Goal: Task Accomplishment & Management: Use online tool/utility

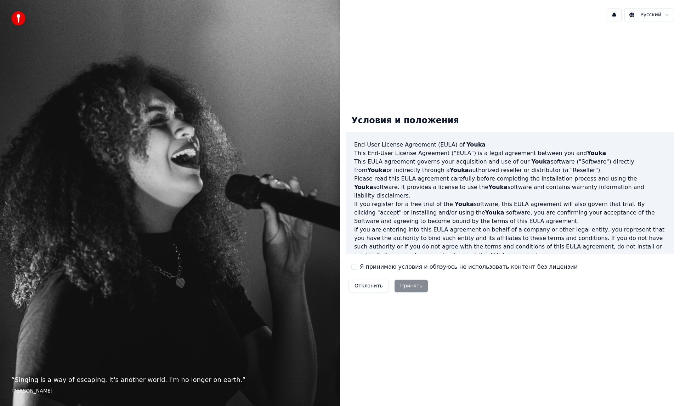
click at [356, 265] on button "Я принимаю условия и обязуюсь не использовать контент без лицензии" at bounding box center [354, 267] width 6 height 6
click at [415, 286] on button "Принять" at bounding box center [411, 286] width 34 height 13
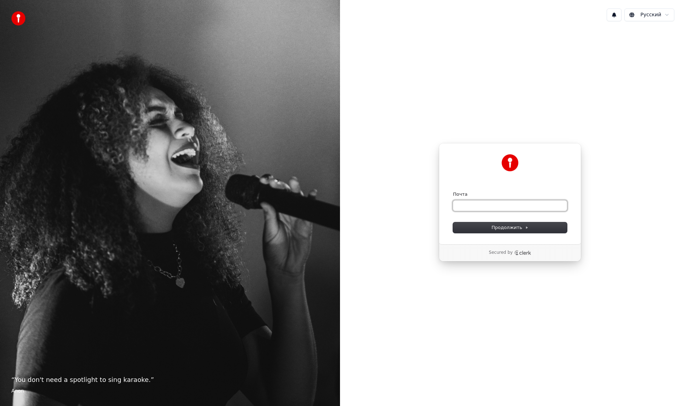
click at [471, 203] on input "Почта" at bounding box center [510, 205] width 114 height 11
type input "*"
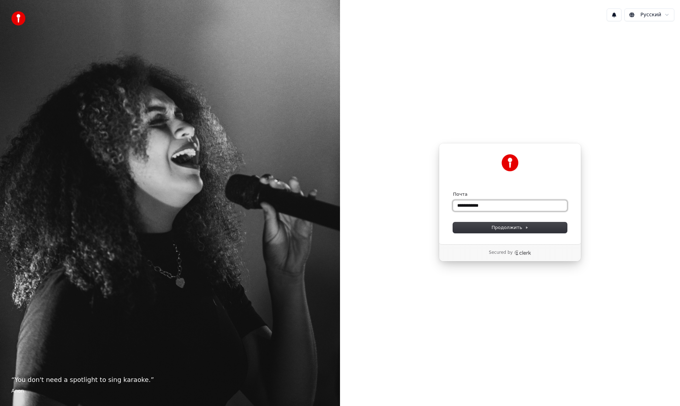
click at [453, 191] on button "submit" at bounding box center [453, 191] width 0 height 0
type input "**********"
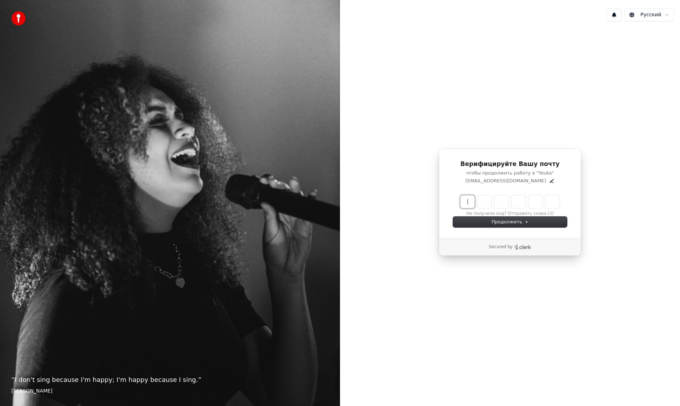
click at [470, 204] on input "Enter verification code" at bounding box center [516, 201] width 113 height 13
paste input "******"
type input "******"
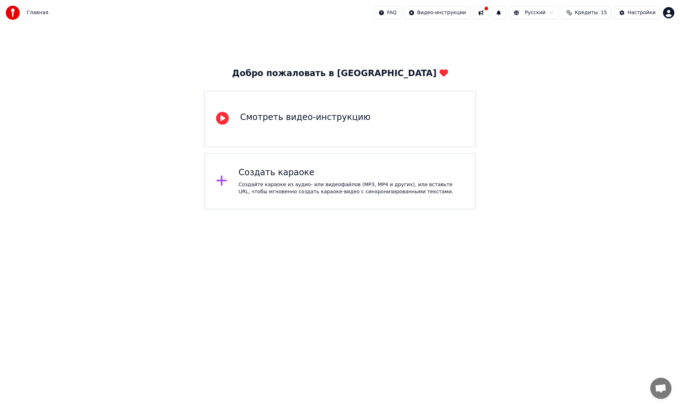
click at [324, 120] on div "Смотреть видео-инструкцию" at bounding box center [305, 117] width 130 height 11
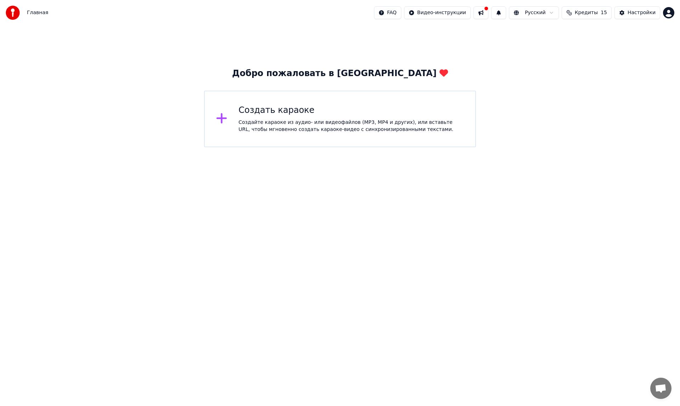
click at [282, 116] on div "Создать караоке Создайте караоке из аудио- или видеофайлов (MP3, MP4 и других),…" at bounding box center [352, 119] width 226 height 28
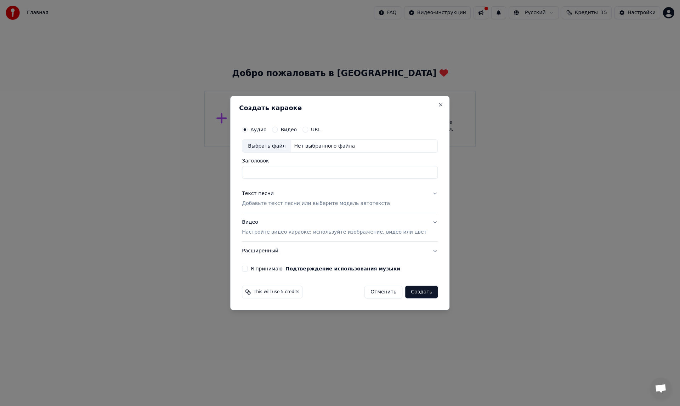
click at [292, 171] on input "Заголовок" at bounding box center [340, 172] width 196 height 13
type input "*"
type input "**********"
click at [268, 234] on p "Настройте видео караоке: используйте изображение, видео или цвет" at bounding box center [334, 232] width 184 height 7
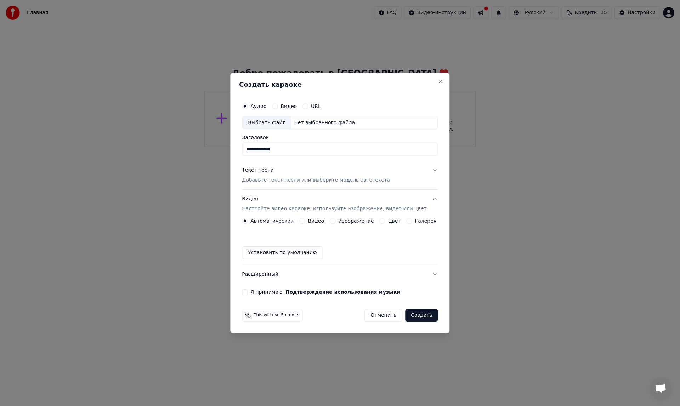
click at [308, 106] on button "URL" at bounding box center [305, 106] width 6 height 6
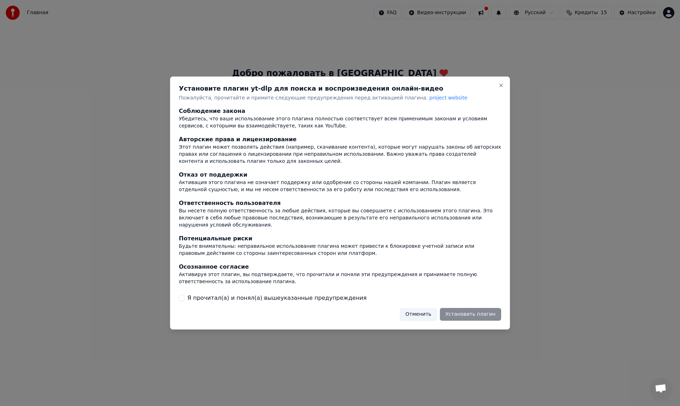
click at [429, 309] on button "Отменить" at bounding box center [418, 314] width 37 height 13
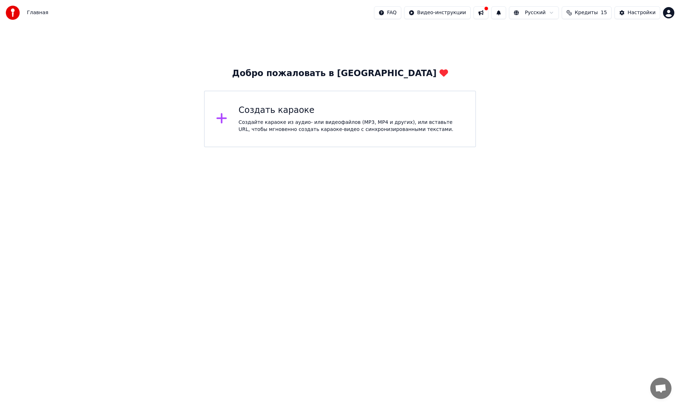
click at [320, 130] on div "Создайте караоке из аудио- или видеофайлов (MP3, MP4 и других), или вставьте UR…" at bounding box center [352, 126] width 226 height 14
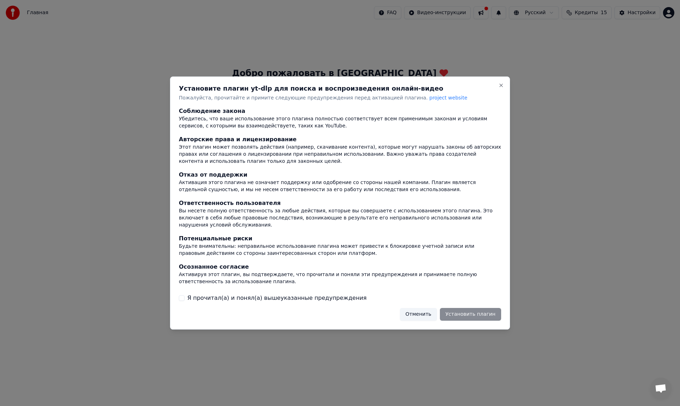
click at [474, 314] on div "Отменить Установить плагин" at bounding box center [450, 314] width 101 height 13
click at [472, 309] on div "Отменить Установить плагин" at bounding box center [450, 314] width 101 height 13
click at [182, 295] on button "Я прочитал(а) и понял(а) вышеуказанные предупреждения" at bounding box center [182, 298] width 6 height 6
click at [482, 310] on button "Установить плагин" at bounding box center [470, 314] width 61 height 13
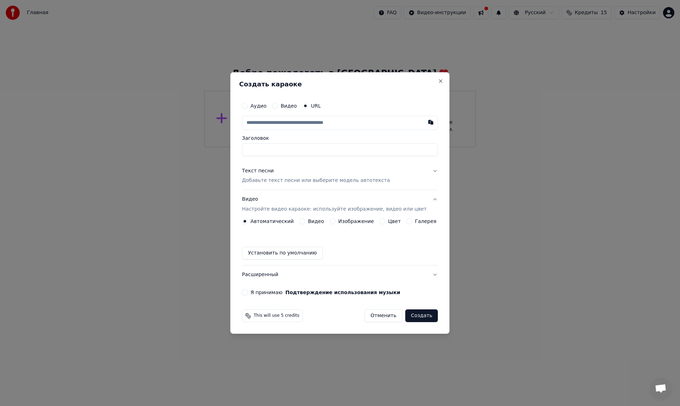
click at [277, 121] on input "text" at bounding box center [340, 123] width 196 height 14
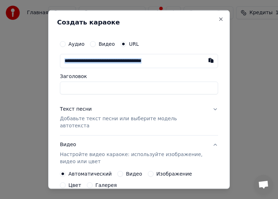
drag, startPoint x: 185, startPoint y: 16, endPoint x: 114, endPoint y: 53, distance: 80.3
click at [109, 66] on div "Создать караоке Аудио Видео URL Заголовок Текст песни Добавьте текст песни или …" at bounding box center [138, 99] width 181 height 179
click at [120, 42] on button "URL" at bounding box center [123, 44] width 6 height 6
click at [63, 44] on button "Аудио" at bounding box center [63, 44] width 6 height 6
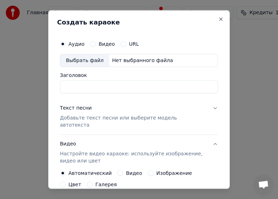
click at [83, 57] on div "Выбрать файл" at bounding box center [84, 60] width 49 height 13
type input "*****"
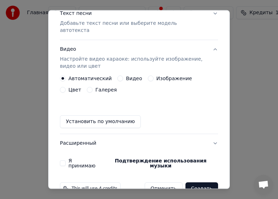
scroll to position [101, 0]
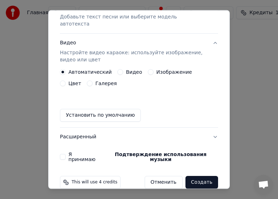
click at [87, 80] on button "Галерея" at bounding box center [90, 83] width 6 height 6
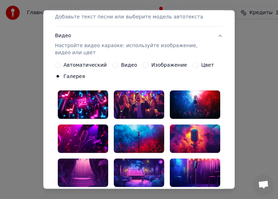
click at [55, 66] on button "Автоматический" at bounding box center [58, 65] width 6 height 6
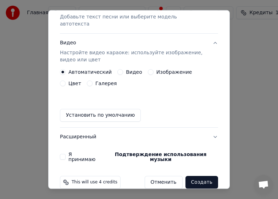
click at [76, 109] on button "Установить по умолчанию" at bounding box center [100, 115] width 81 height 13
click at [196, 129] on button "Расширенный" at bounding box center [139, 136] width 158 height 18
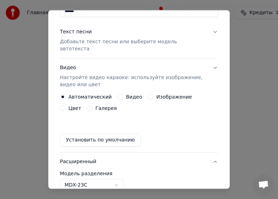
scroll to position [69, 0]
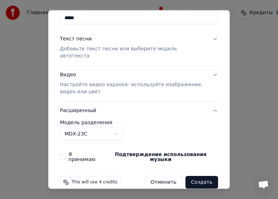
click at [116, 127] on body "**********" at bounding box center [139, 88] width 278 height 176
click at [179, 130] on body "**********" at bounding box center [139, 88] width 278 height 176
click at [63, 154] on button "Я принимаю Подтверждение использования музыки" at bounding box center [63, 157] width 6 height 6
click at [194, 176] on button "Создать" at bounding box center [201, 182] width 33 height 13
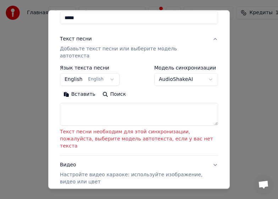
click at [101, 106] on textarea at bounding box center [139, 114] width 158 height 23
paste textarea "**********"
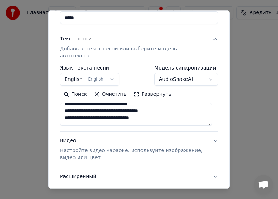
scroll to position [0, 0]
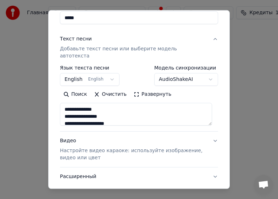
drag, startPoint x: 85, startPoint y: 110, endPoint x: 58, endPoint y: 100, distance: 28.5
click at [58, 100] on div "**********" at bounding box center [139, 84] width 164 height 239
click at [130, 89] on button "Развернуть" at bounding box center [152, 94] width 45 height 11
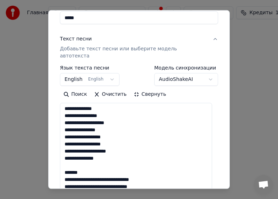
drag, startPoint x: 87, startPoint y: 165, endPoint x: 61, endPoint y: 164, distance: 26.6
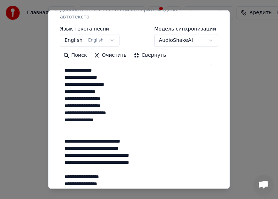
scroll to position [106, 0]
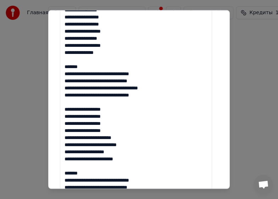
scroll to position [283, 0]
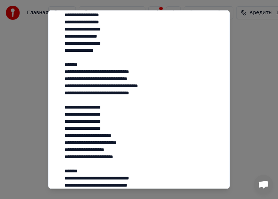
drag, startPoint x: 86, startPoint y: 59, endPoint x: 55, endPoint y: 55, distance: 32.2
click at [55, 55] on div "**********" at bounding box center [138, 99] width 181 height 179
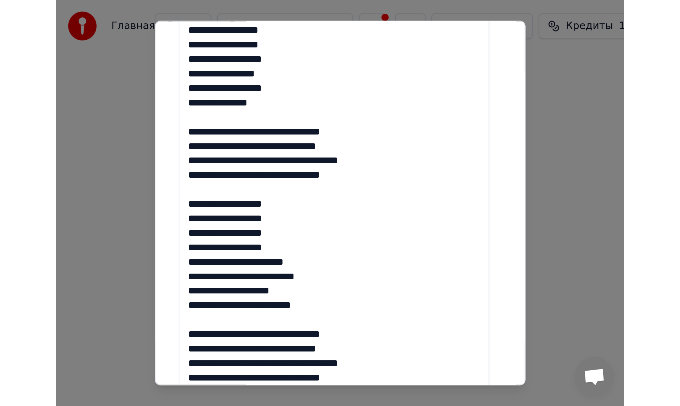
scroll to position [410, 0]
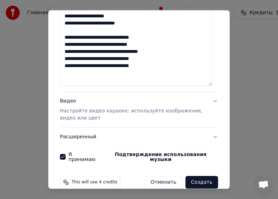
type textarea "**********"
click at [193, 176] on button "Создать" at bounding box center [201, 182] width 33 height 13
select select "**"
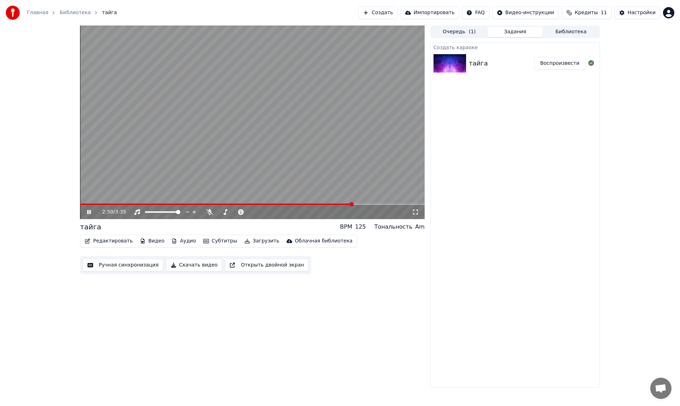
click at [104, 241] on button "Редактировать" at bounding box center [109, 241] width 54 height 10
click at [274, 279] on div "3:35 / 3:35 тайга BPM 125 Тональность Am Редактировать Видео Аудио Субтитры Заг…" at bounding box center [252, 206] width 345 height 362
click at [244, 240] on button "Загрузить" at bounding box center [262, 241] width 41 height 10
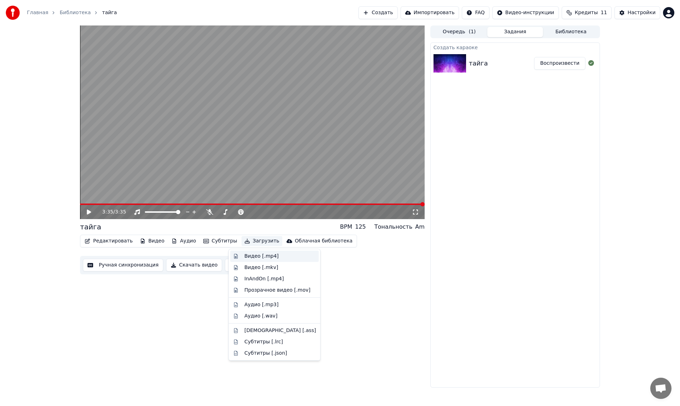
click at [245, 257] on div "Видео [.mp4]" at bounding box center [261, 256] width 34 height 7
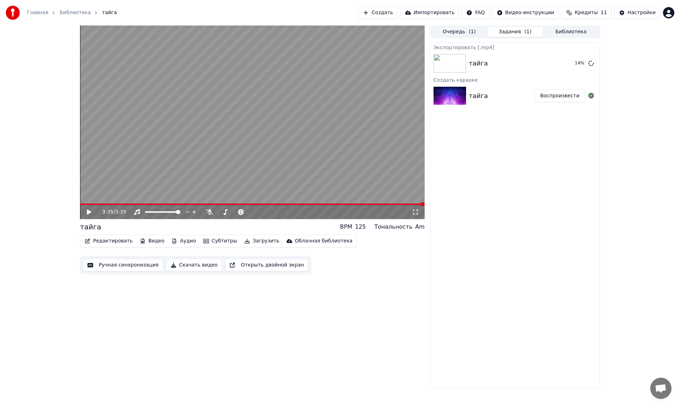
click at [151, 241] on button "Видео" at bounding box center [152, 241] width 30 height 10
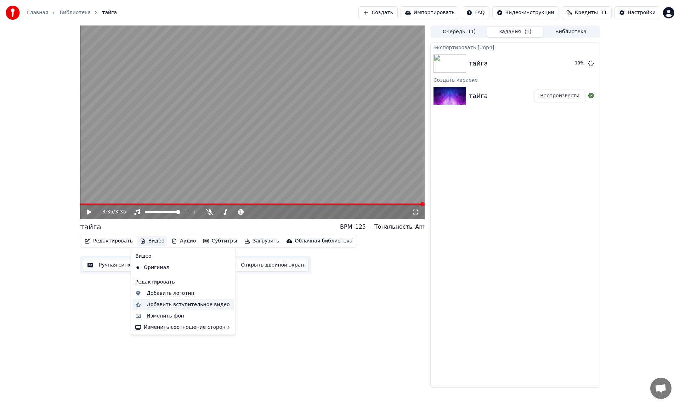
click at [160, 305] on div "Добавить вступительное видео" at bounding box center [188, 304] width 83 height 7
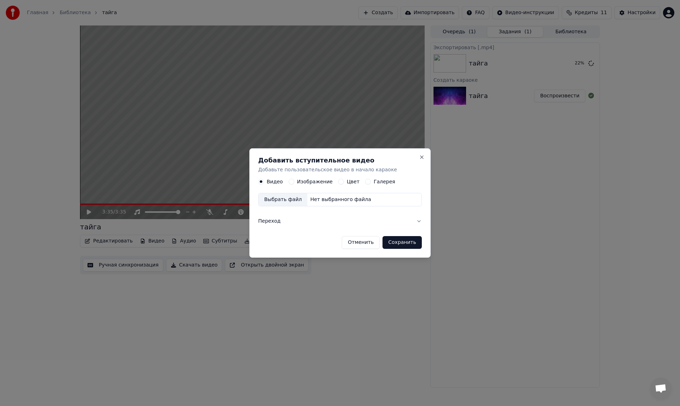
click at [285, 200] on div "Выбрать файл" at bounding box center [283, 200] width 49 height 13
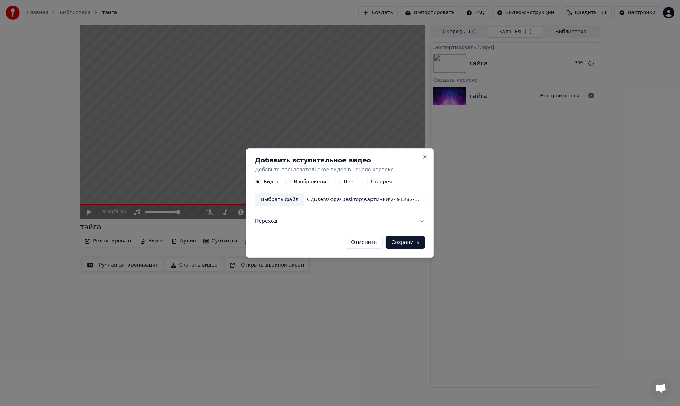
click at [420, 222] on button "Переход" at bounding box center [340, 221] width 170 height 18
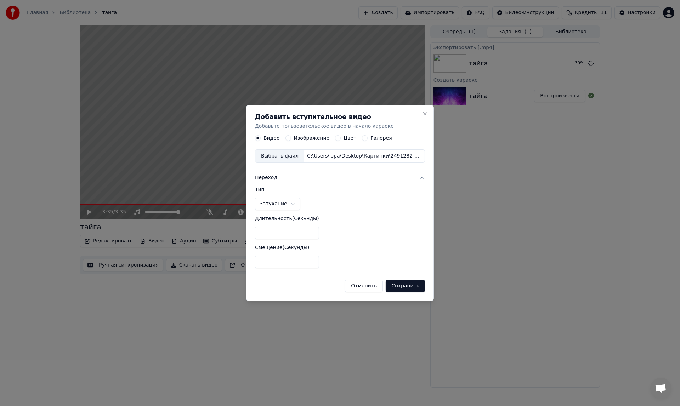
type input "*"
click at [305, 238] on input "*" at bounding box center [287, 233] width 64 height 13
click at [274, 238] on input "*" at bounding box center [287, 233] width 64 height 13
click at [397, 288] on button "Сохранить" at bounding box center [405, 286] width 39 height 13
click at [401, 290] on button "Сохранить" at bounding box center [405, 286] width 39 height 13
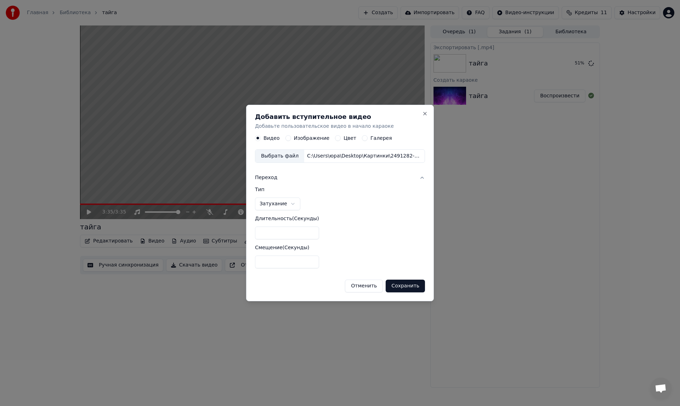
click at [267, 232] on input "number" at bounding box center [287, 233] width 64 height 13
type input "***"
click at [400, 287] on button "Сохранить" at bounding box center [405, 286] width 39 height 13
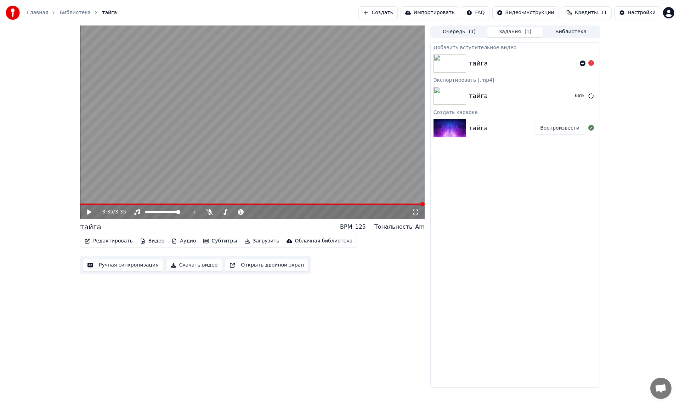
click at [552, 131] on button "Воспроизвести" at bounding box center [559, 128] width 51 height 13
click at [164, 212] on span at bounding box center [162, 211] width 35 height 1
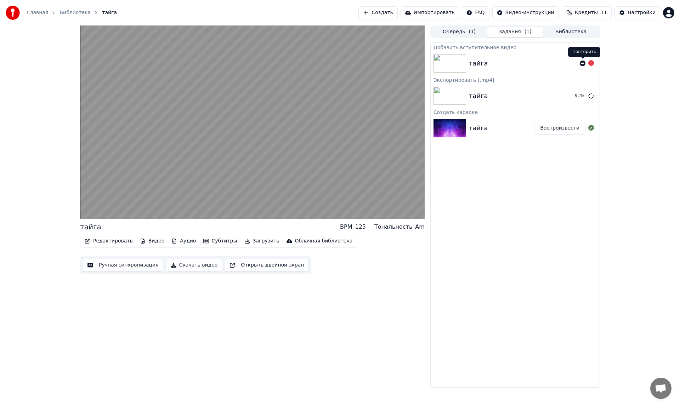
click at [582, 62] on icon at bounding box center [583, 64] width 6 height 6
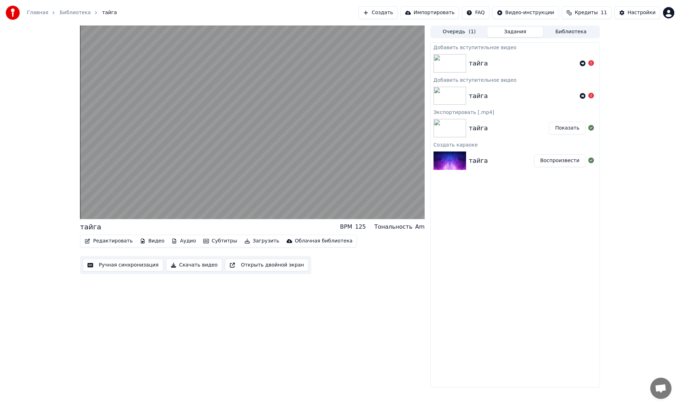
click at [566, 130] on button "Показать" at bounding box center [567, 128] width 36 height 13
click at [564, 127] on button "Показать" at bounding box center [567, 128] width 36 height 13
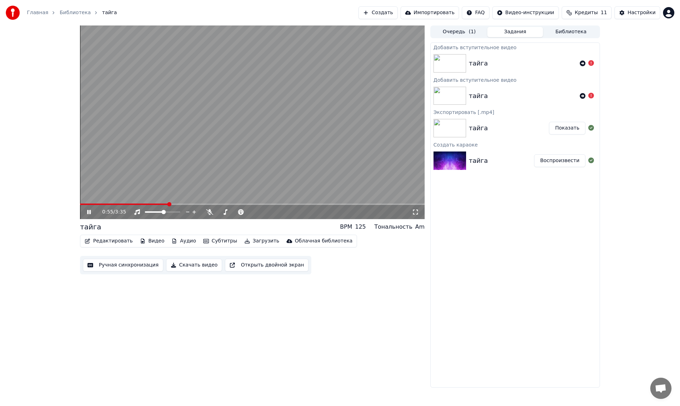
click at [90, 212] on icon at bounding box center [89, 212] width 4 height 4
click at [473, 127] on div "тайга" at bounding box center [478, 128] width 19 height 10
click at [572, 131] on button "Показать" at bounding box center [567, 128] width 36 height 13
click at [569, 124] on button "Показать" at bounding box center [567, 128] width 36 height 13
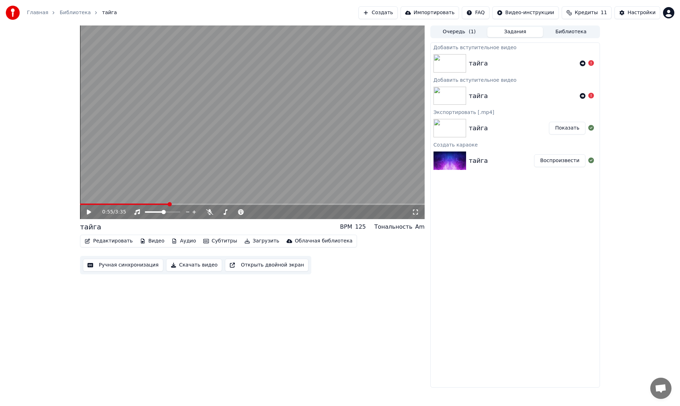
click at [568, 31] on button "Библиотека" at bounding box center [571, 32] width 56 height 10
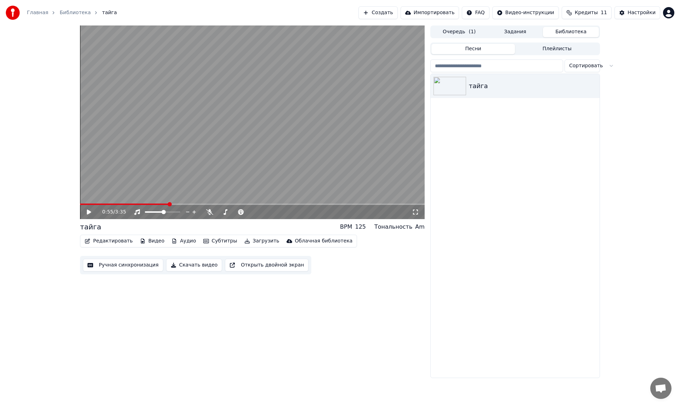
click at [458, 29] on button "Очередь ( 1 )" at bounding box center [459, 32] width 56 height 10
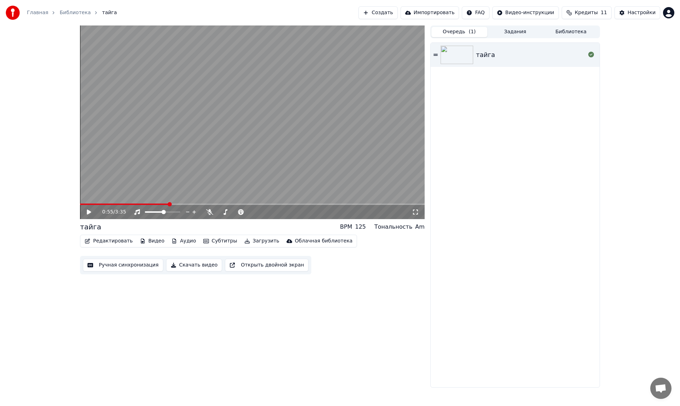
click at [463, 56] on img at bounding box center [457, 55] width 33 height 18
click at [180, 238] on button "Аудио" at bounding box center [184, 241] width 30 height 10
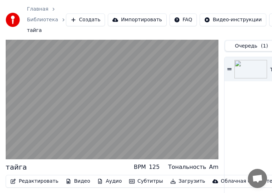
click at [79, 18] on button "Создать" at bounding box center [85, 19] width 39 height 13
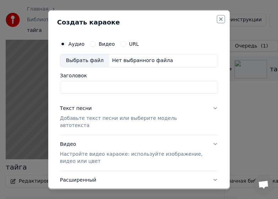
click at [218, 17] on button "Close" at bounding box center [221, 19] width 6 height 6
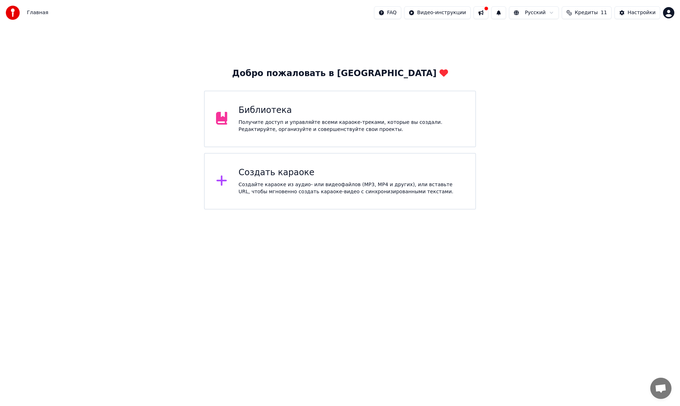
click at [266, 113] on div "Библиотека" at bounding box center [352, 110] width 226 height 11
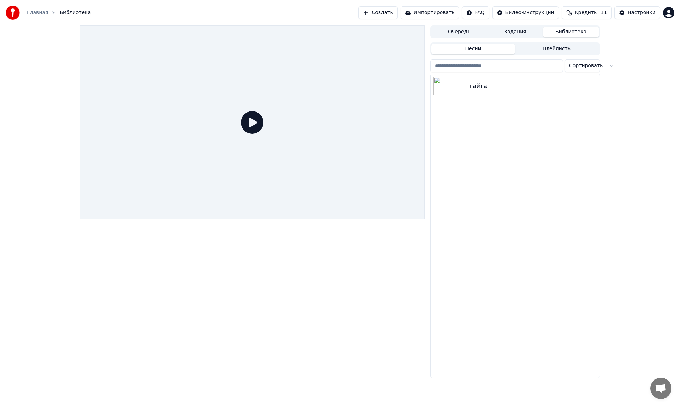
click at [253, 120] on icon at bounding box center [252, 122] width 23 height 23
click at [594, 86] on icon "button" at bounding box center [592, 85] width 1 height 5
click at [585, 122] on div "Открыть директорию" at bounding box center [597, 121] width 85 height 11
click at [459, 83] on img at bounding box center [449, 86] width 33 height 18
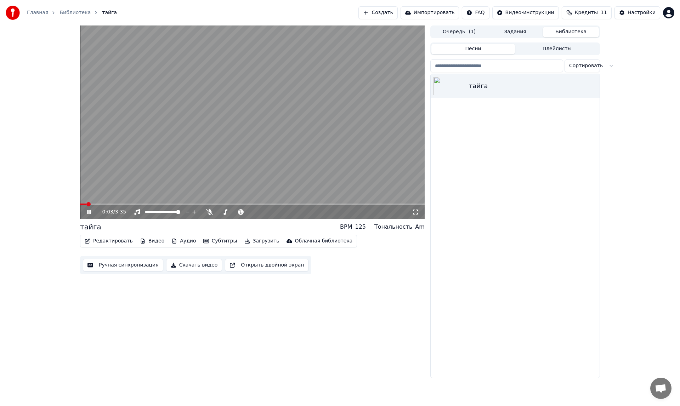
click at [88, 210] on icon at bounding box center [94, 212] width 17 height 6
click at [104, 243] on button "Редактировать" at bounding box center [109, 241] width 54 height 10
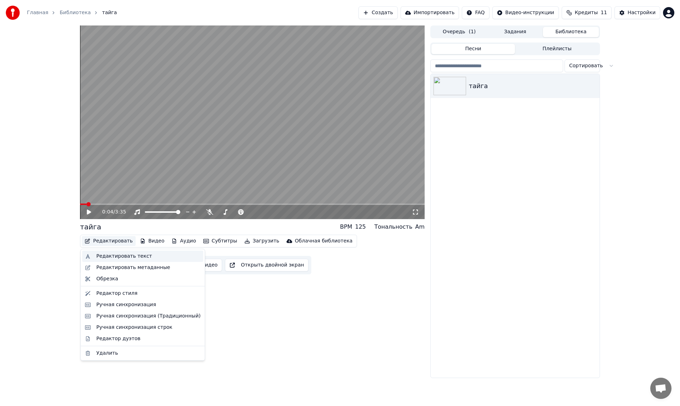
click at [106, 256] on div "Редактировать текст" at bounding box center [124, 256] width 56 height 7
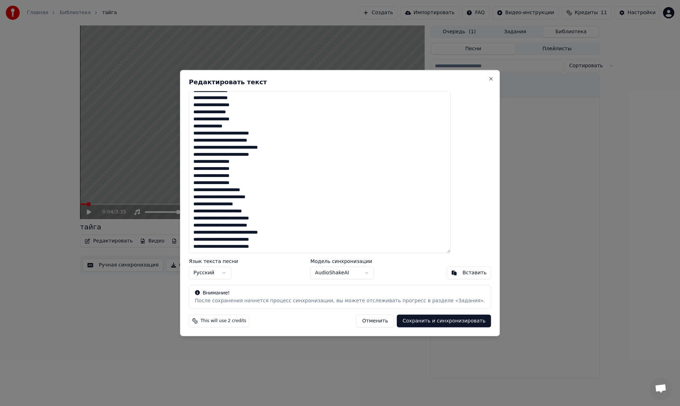
scroll to position [106, 0]
click at [488, 79] on button "Close" at bounding box center [491, 79] width 6 height 6
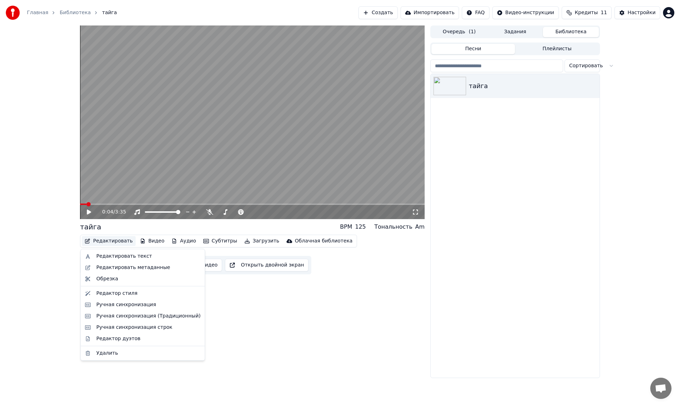
click at [111, 238] on button "Редактировать" at bounding box center [109, 241] width 54 height 10
click at [113, 270] on div "Редактировать метаданные" at bounding box center [133, 267] width 74 height 7
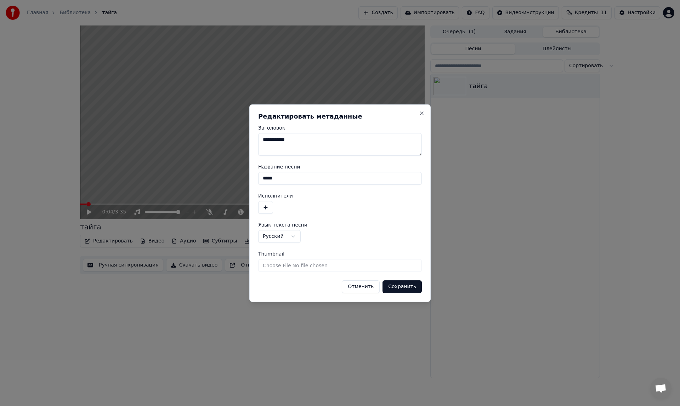
drag, startPoint x: 297, startPoint y: 141, endPoint x: 259, endPoint y: 138, distance: 38.3
click at [259, 138] on textarea "**********" at bounding box center [340, 144] width 164 height 23
type textarea "**********"
click at [281, 177] on input "*****" at bounding box center [340, 178] width 164 height 13
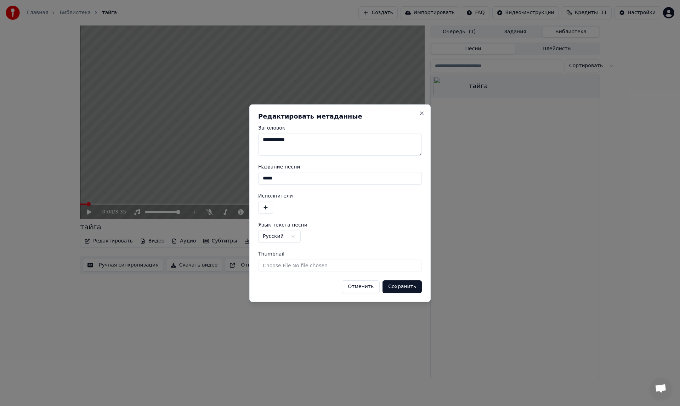
click at [281, 177] on input "*****" at bounding box center [340, 178] width 164 height 13
paste input "*******"
type input "**********"
click at [266, 205] on button "button" at bounding box center [265, 207] width 15 height 13
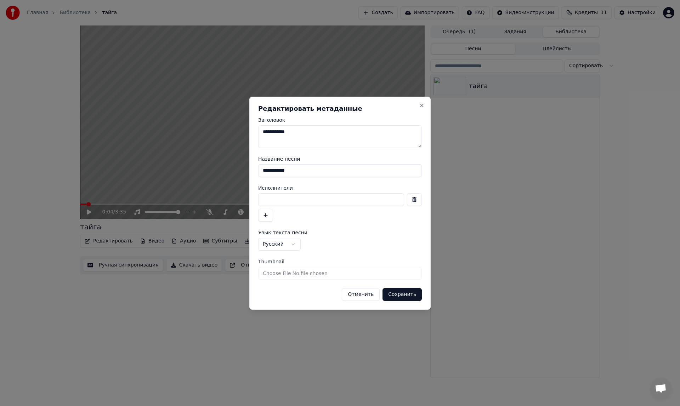
click at [264, 199] on input at bounding box center [331, 199] width 146 height 13
type input "***"
click at [284, 272] on input "Thumbnail" at bounding box center [340, 273] width 164 height 13
type input "**********"
click at [309, 273] on input "Thumbnail" at bounding box center [340, 273] width 164 height 13
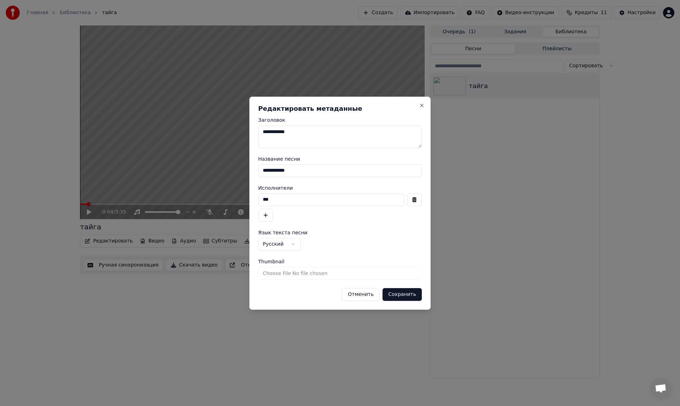
click at [323, 271] on input "Thumbnail" at bounding box center [340, 273] width 164 height 13
type input "**********"
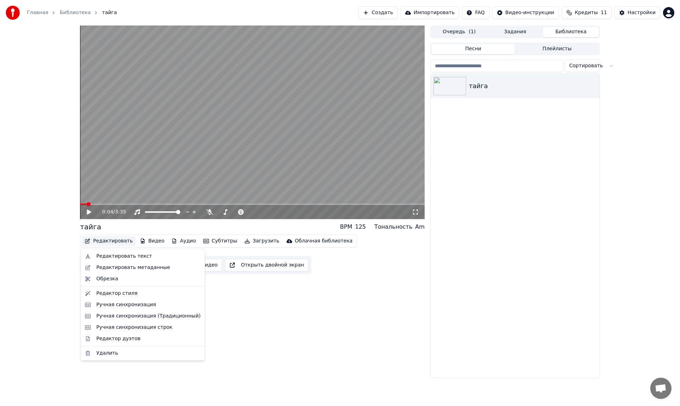
click at [115, 241] on button "Редактировать" at bounding box center [109, 241] width 54 height 10
click at [118, 268] on div "Редактировать метаданные" at bounding box center [133, 267] width 74 height 7
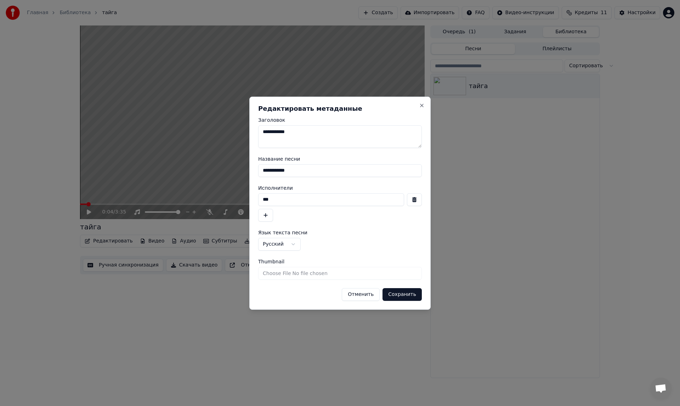
click at [294, 275] on input "Thumbnail" at bounding box center [340, 273] width 164 height 13
type input "**********"
click at [411, 297] on button "Сохранить" at bounding box center [401, 294] width 39 height 13
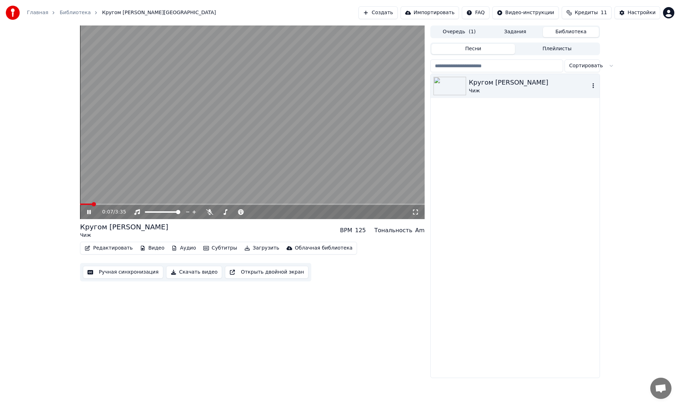
click at [456, 84] on img at bounding box center [449, 86] width 33 height 18
click at [90, 212] on icon at bounding box center [89, 212] width 4 height 4
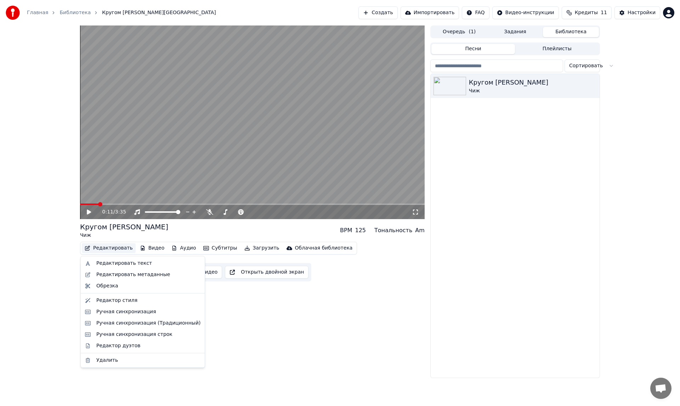
click at [117, 245] on button "Редактировать" at bounding box center [109, 248] width 54 height 10
click at [108, 300] on div "Редактор стиля" at bounding box center [116, 300] width 41 height 7
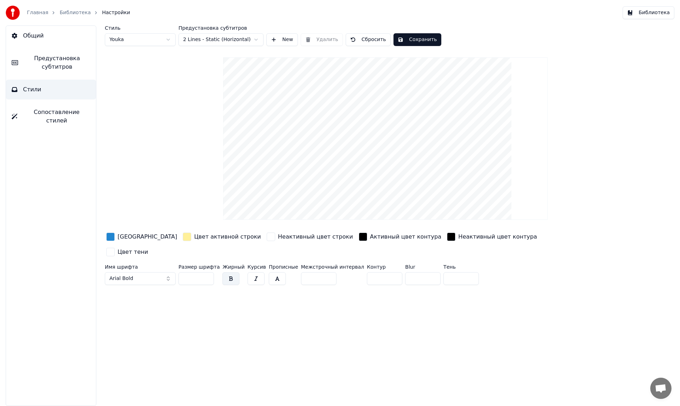
click at [358, 38] on button "Сбросить" at bounding box center [368, 39] width 45 height 13
click at [44, 108] on span "Сопоставление стилей" at bounding box center [56, 116] width 67 height 17
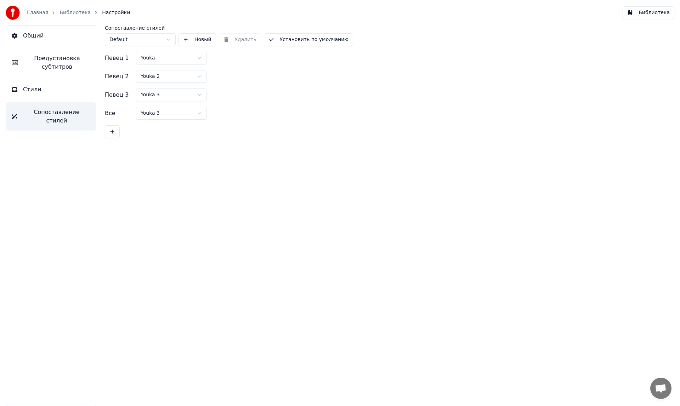
click at [39, 12] on link "Главная" at bounding box center [37, 12] width 21 height 7
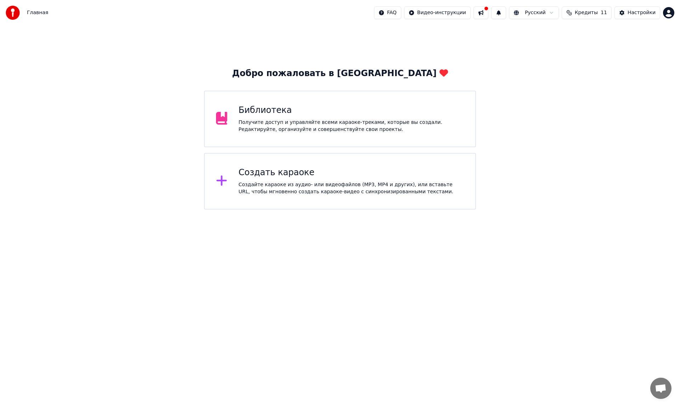
click at [488, 11] on button at bounding box center [480, 12] width 15 height 13
click at [588, 12] on span "Кредиты" at bounding box center [586, 12] width 23 height 7
click at [632, 11] on div "Настройки" at bounding box center [642, 12] width 28 height 7
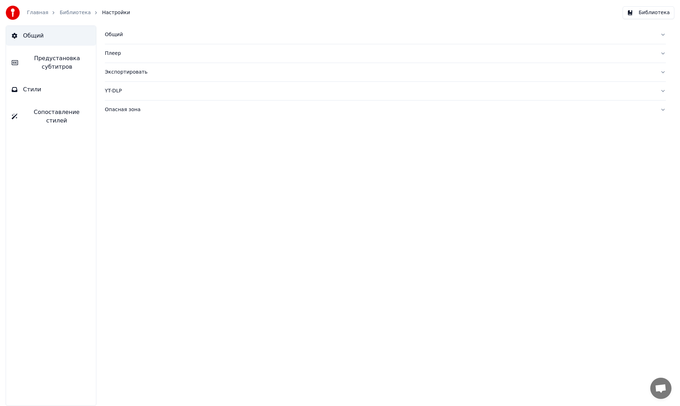
click at [115, 53] on div "Плеер" at bounding box center [380, 53] width 550 height 7
click at [113, 175] on div "Опасная зона" at bounding box center [380, 173] width 550 height 7
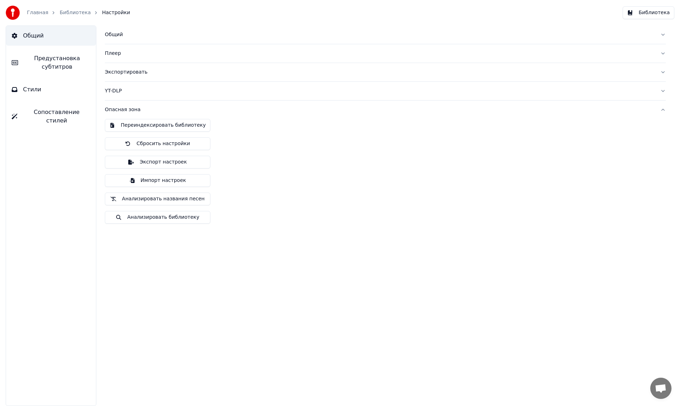
click at [41, 13] on link "Главная" at bounding box center [37, 12] width 21 height 7
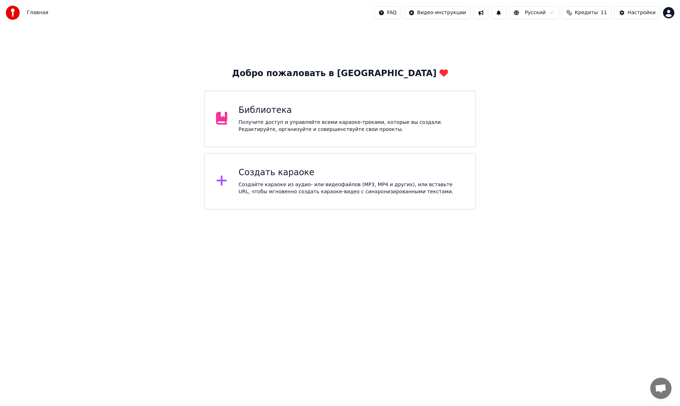
click at [331, 120] on div "Получите доступ и управляйте всеми караоке-треками, которые вы создали. Редакти…" at bounding box center [352, 126] width 226 height 14
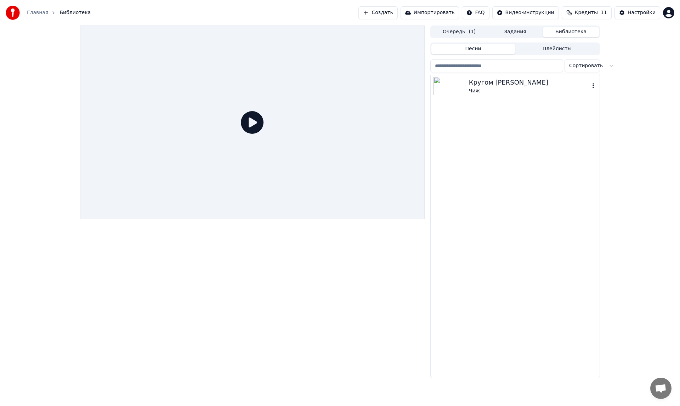
click at [449, 84] on img at bounding box center [449, 86] width 33 height 18
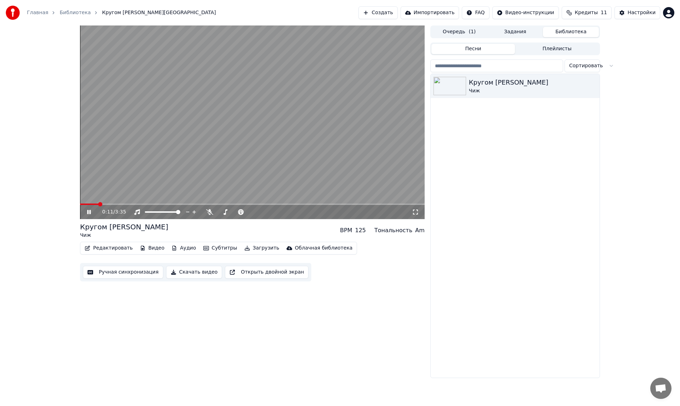
click at [89, 210] on icon at bounding box center [94, 212] width 17 height 6
click at [247, 247] on button "Загрузить" at bounding box center [262, 248] width 41 height 10
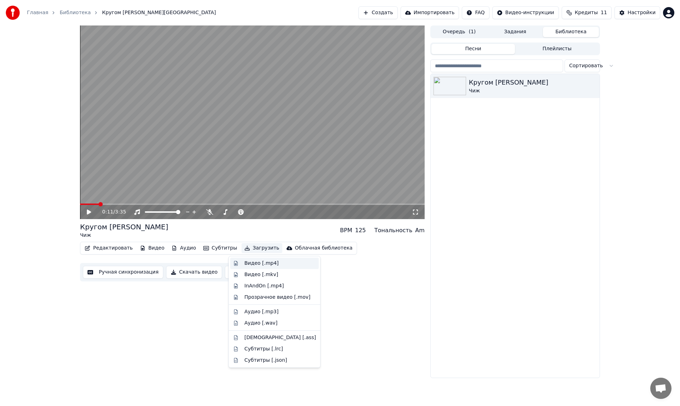
click at [250, 264] on div "Видео [.mp4]" at bounding box center [261, 263] width 34 height 7
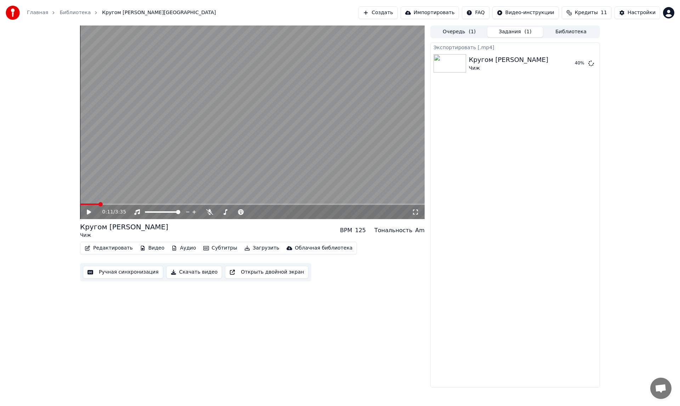
click at [249, 248] on button "Загрузить" at bounding box center [262, 248] width 41 height 10
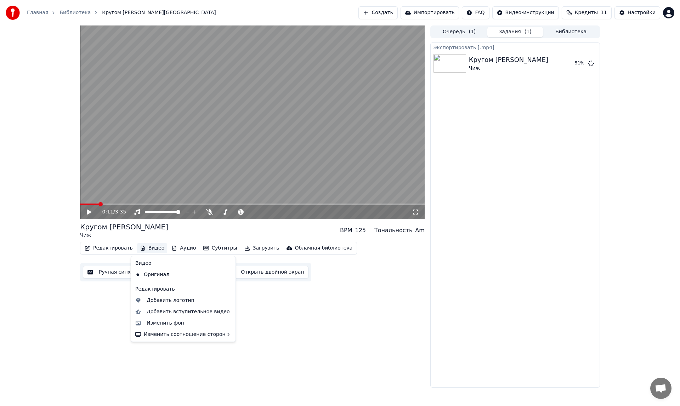
click at [154, 247] on button "Видео" at bounding box center [152, 248] width 30 height 10
click at [155, 323] on div "Изменить фон" at bounding box center [166, 323] width 38 height 7
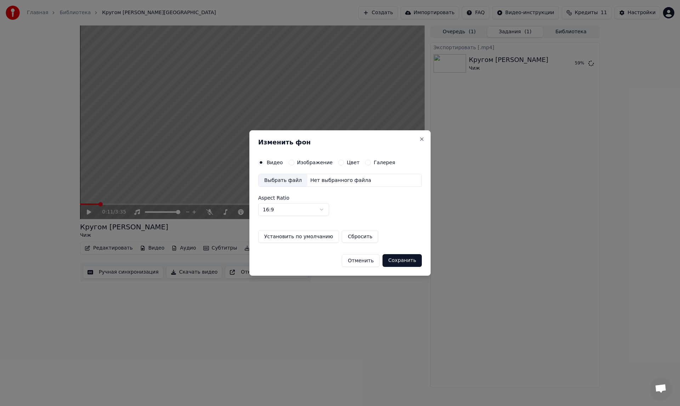
click at [288, 179] on div "Выбрать файл" at bounding box center [283, 180] width 49 height 13
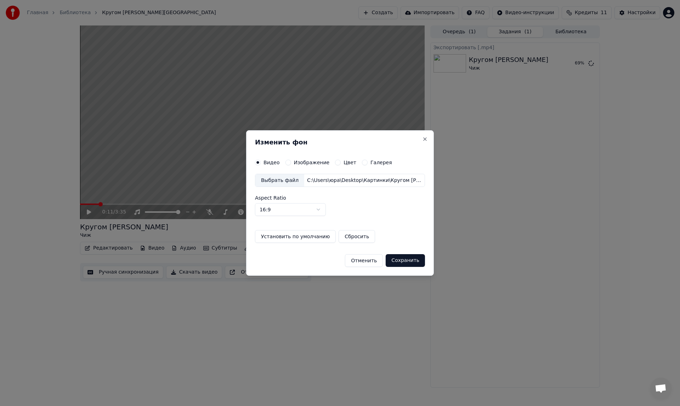
click at [399, 261] on button "Сохранить" at bounding box center [405, 260] width 39 height 13
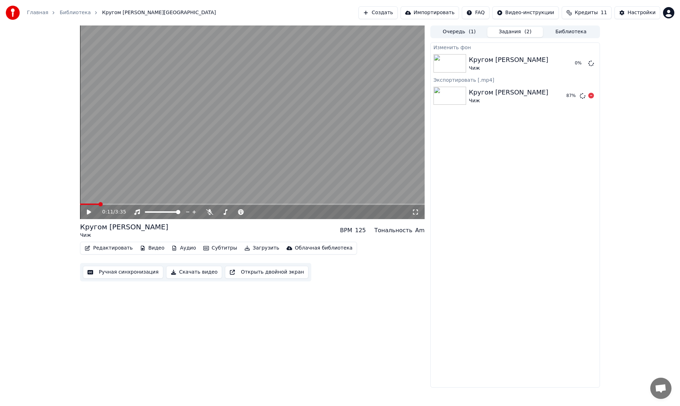
click at [446, 96] on img at bounding box center [449, 96] width 33 height 18
click at [591, 92] on span at bounding box center [591, 92] width 4 height 4
click at [591, 96] on icon at bounding box center [591, 96] width 6 height 6
click at [116, 246] on button "Редактировать" at bounding box center [109, 248] width 54 height 10
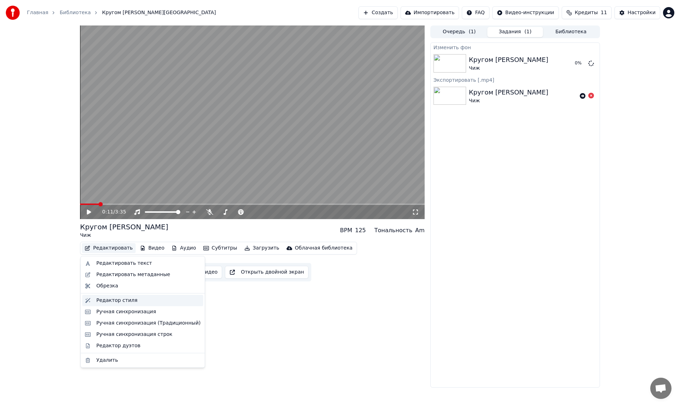
click at [104, 301] on div "Редактор стиля" at bounding box center [116, 300] width 41 height 7
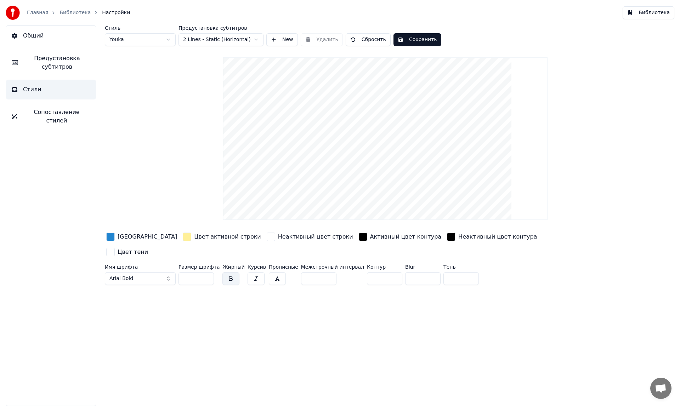
click at [112, 236] on div "button" at bounding box center [110, 237] width 8 height 8
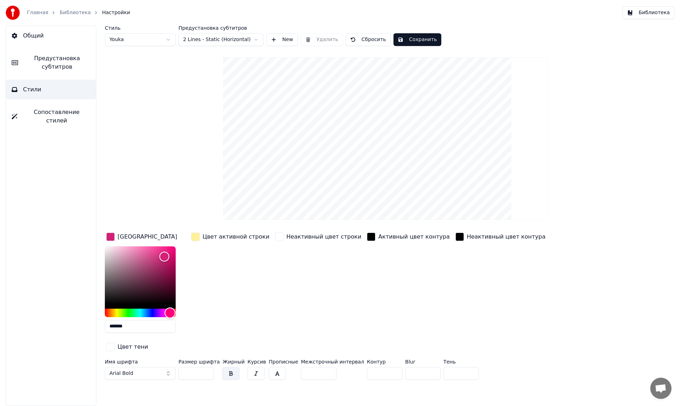
drag, startPoint x: 144, startPoint y: 312, endPoint x: 170, endPoint y: 313, distance: 25.9
click at [170, 313] on div "Hue" at bounding box center [170, 312] width 11 height 11
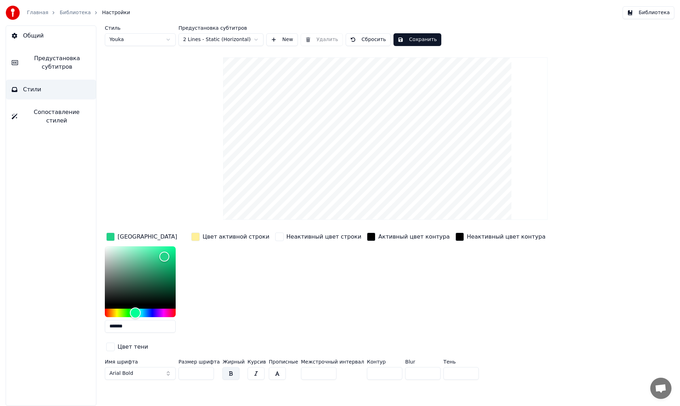
drag, startPoint x: 170, startPoint y: 313, endPoint x: 135, endPoint y: 311, distance: 34.7
click at [135, 311] on div "Hue" at bounding box center [135, 312] width 11 height 11
type input "*******"
drag, startPoint x: 135, startPoint y: 311, endPoint x: 143, endPoint y: 311, distance: 7.8
click at [143, 311] on div "Hue" at bounding box center [143, 312] width 11 height 11
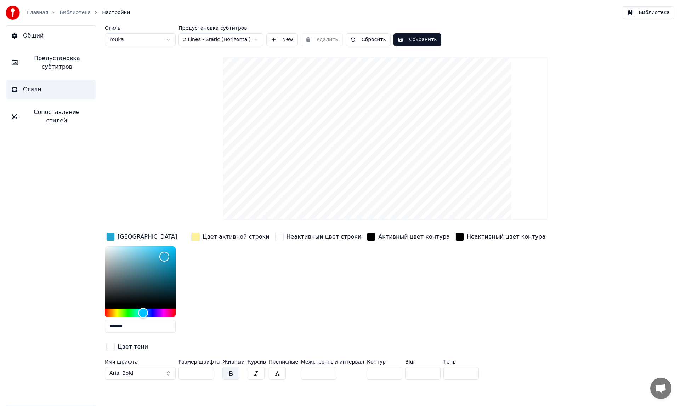
click at [221, 236] on div "Цвет активной строки" at bounding box center [236, 237] width 67 height 8
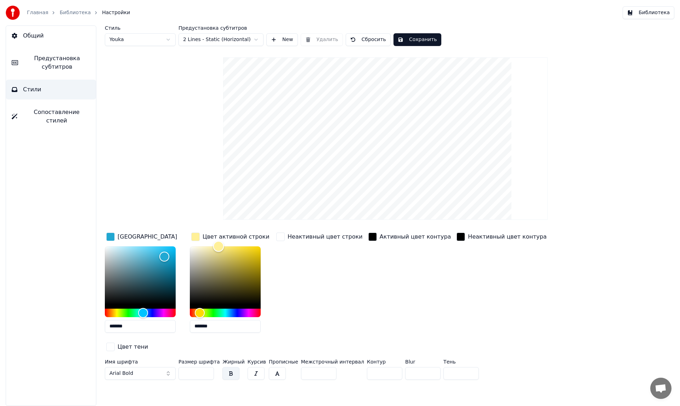
type input "*******"
drag, startPoint x: 218, startPoint y: 245, endPoint x: 206, endPoint y: 245, distance: 12.4
click at [206, 245] on div "Color" at bounding box center [206, 246] width 11 height 11
click at [301, 237] on div "Неактивный цвет строки" at bounding box center [325, 237] width 75 height 8
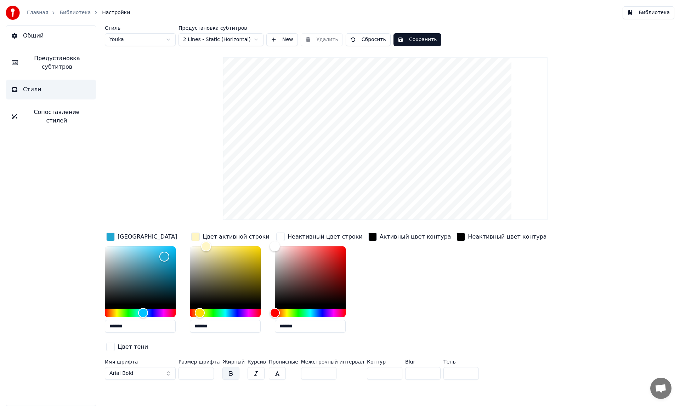
click at [368, 237] on div "button" at bounding box center [372, 237] width 8 height 8
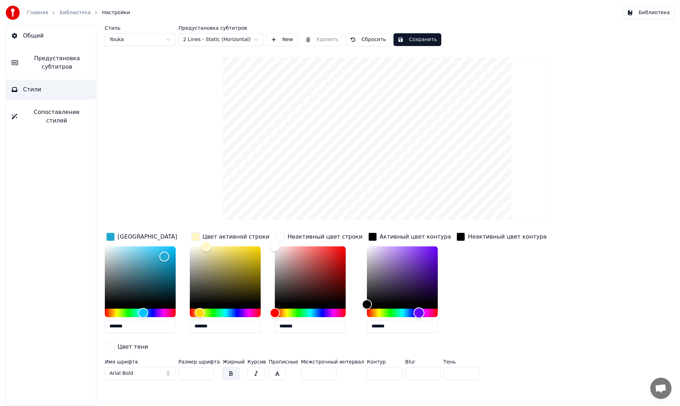
drag, startPoint x: 363, startPoint y: 313, endPoint x: 414, endPoint y: 317, distance: 50.7
click at [414, 317] on div "Hue" at bounding box center [418, 312] width 11 height 11
drag, startPoint x: 359, startPoint y: 301, endPoint x: 409, endPoint y: 304, distance: 50.7
click at [411, 304] on div "Color" at bounding box center [416, 304] width 11 height 11
drag, startPoint x: 409, startPoint y: 304, endPoint x: 351, endPoint y: 301, distance: 58.2
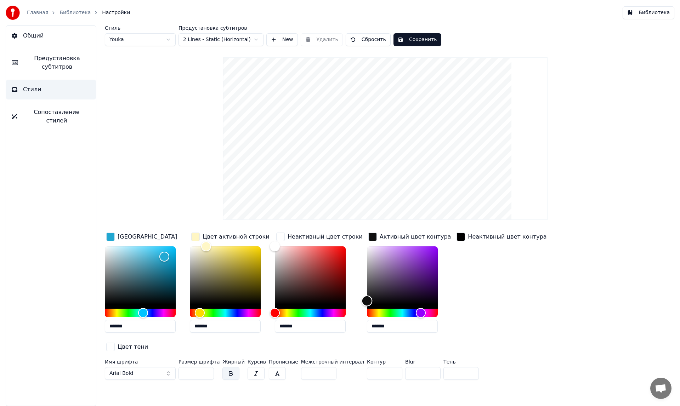
click at [351, 301] on div "Цвет заливки ******* Цвет активной строки ******* Неактивный цвет строки ******…" at bounding box center [343, 292] width 476 height 123
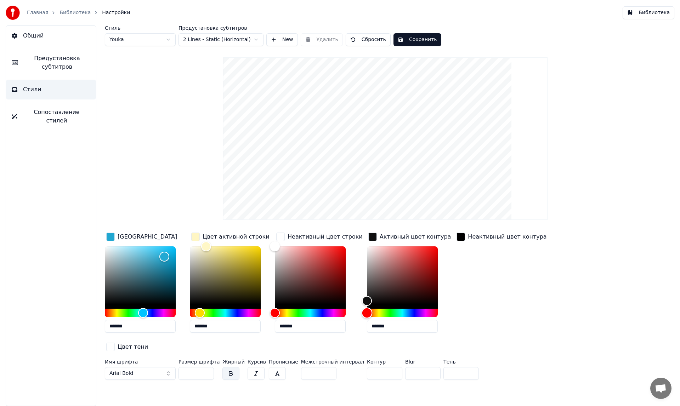
drag, startPoint x: 414, startPoint y: 311, endPoint x: 359, endPoint y: 308, distance: 54.6
click at [361, 308] on div "Hue" at bounding box center [366, 312] width 11 height 11
drag, startPoint x: 360, startPoint y: 299, endPoint x: 413, endPoint y: 253, distance: 70.0
click at [414, 253] on div "Color" at bounding box center [419, 253] width 11 height 11
drag, startPoint x: 412, startPoint y: 255, endPoint x: 380, endPoint y: 294, distance: 50.3
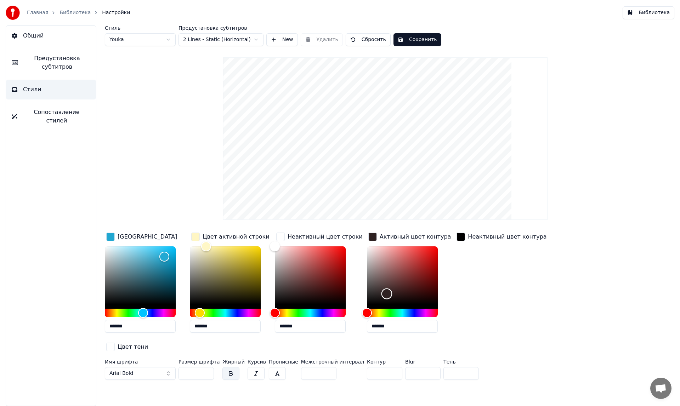
click at [381, 294] on div "Color" at bounding box center [386, 294] width 11 height 11
drag, startPoint x: 380, startPoint y: 294, endPoint x: 370, endPoint y: 299, distance: 11.4
click at [372, 299] on div "Color" at bounding box center [377, 299] width 11 height 11
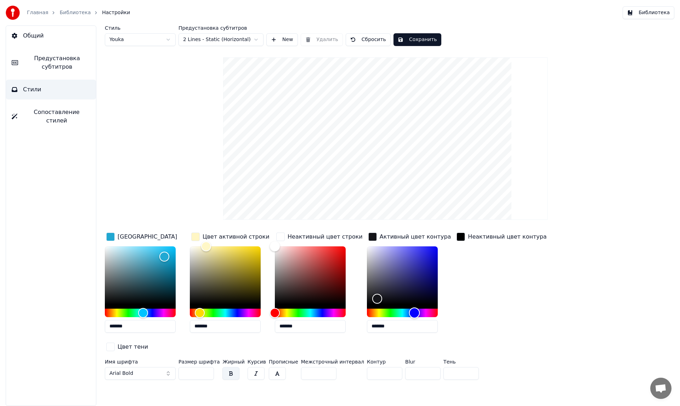
drag, startPoint x: 361, startPoint y: 312, endPoint x: 407, endPoint y: 314, distance: 46.4
click at [409, 314] on div "Hue" at bounding box center [414, 312] width 11 height 11
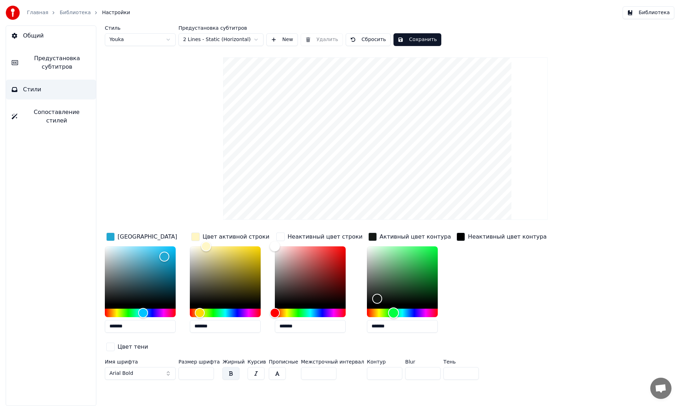
drag, startPoint x: 407, startPoint y: 314, endPoint x: 386, endPoint y: 311, distance: 21.1
click at [388, 311] on div "Hue" at bounding box center [393, 312] width 11 height 11
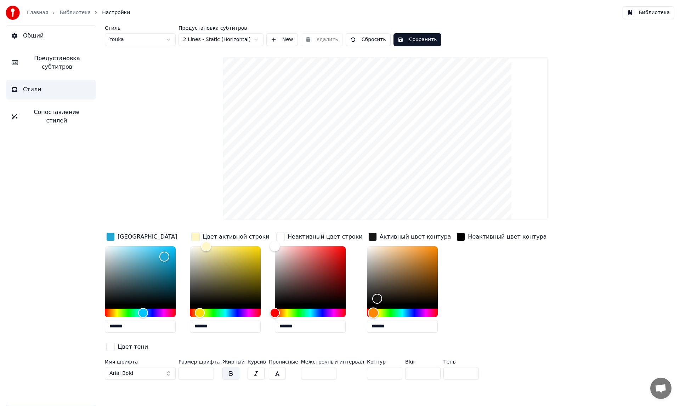
drag, startPoint x: 386, startPoint y: 311, endPoint x: 366, endPoint y: 310, distance: 20.2
click at [368, 310] on div "Hue" at bounding box center [373, 312] width 11 height 11
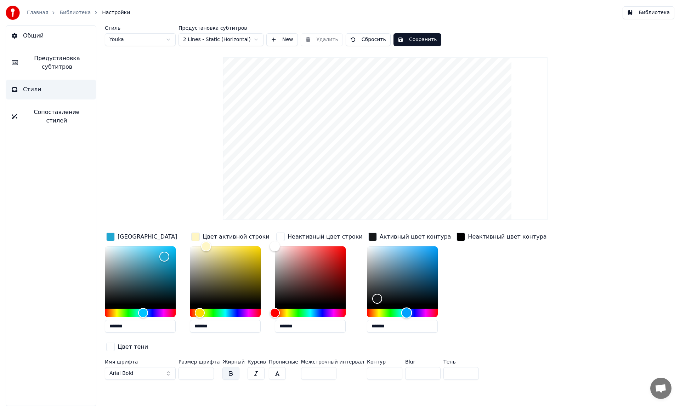
type input "*******"
drag, startPoint x: 366, startPoint y: 309, endPoint x: 403, endPoint y: 308, distance: 37.5
click at [405, 308] on div "Hue" at bounding box center [410, 312] width 11 height 11
click at [115, 343] on div "button" at bounding box center [110, 347] width 8 height 8
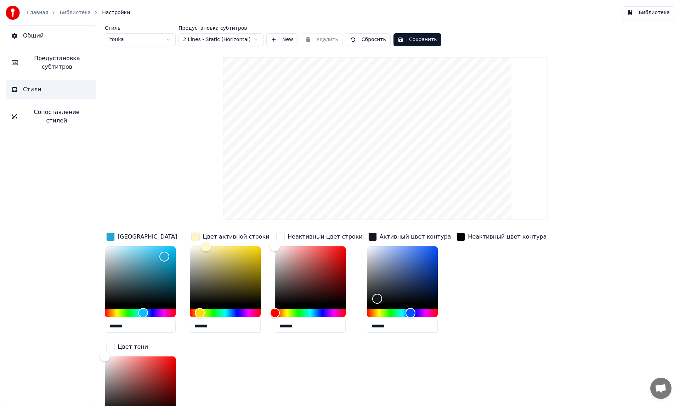
scroll to position [71, 0]
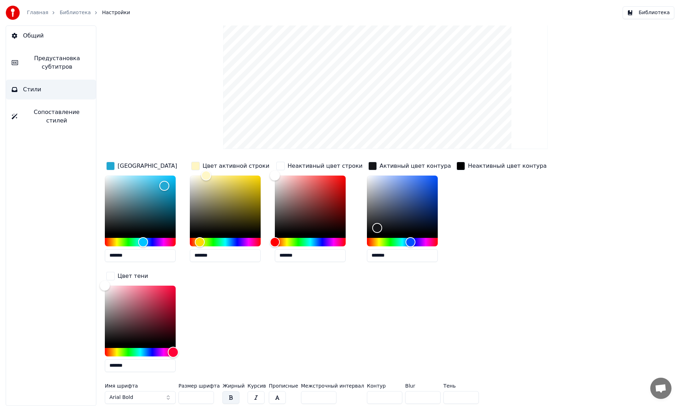
drag, startPoint x: 108, startPoint y: 347, endPoint x: 173, endPoint y: 346, distance: 65.2
click at [173, 347] on div "Hue" at bounding box center [173, 352] width 11 height 11
click at [109, 275] on div "button" at bounding box center [110, 276] width 8 height 8
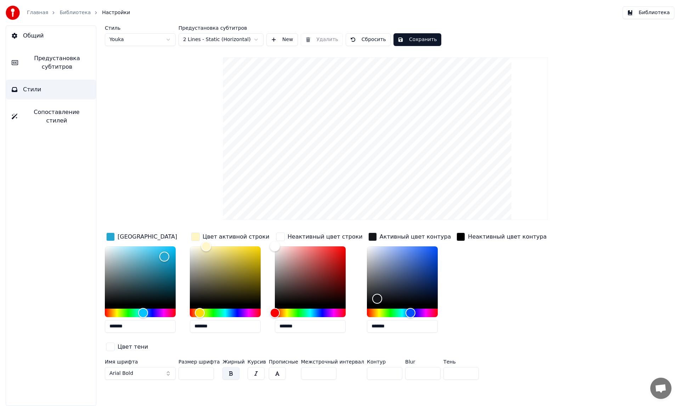
scroll to position [0, 0]
click at [66, 110] on span "Сопоставление стилей" at bounding box center [56, 116] width 67 height 17
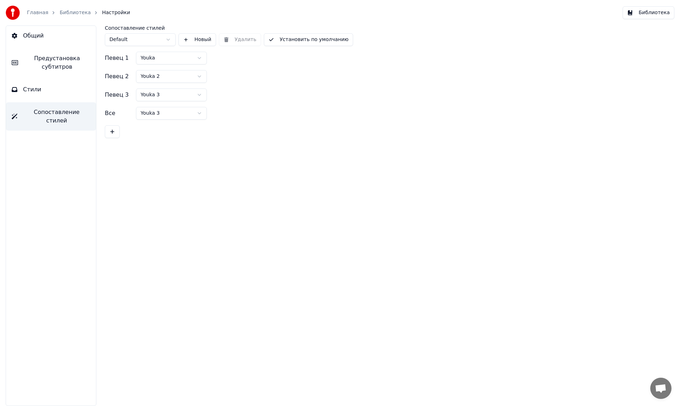
click at [107, 11] on span "Настройки" at bounding box center [116, 12] width 28 height 7
click at [66, 11] on link "Библиотека" at bounding box center [74, 12] width 31 height 7
